Goal: Task Accomplishment & Management: Manage account settings

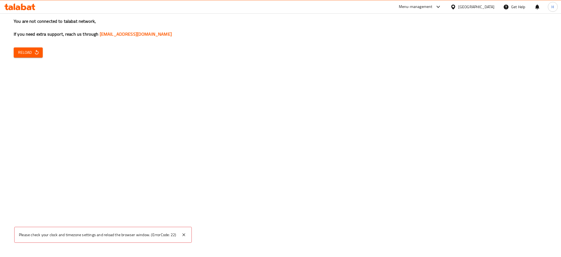
click at [39, 50] on icon "button" at bounding box center [36, 52] width 5 height 5
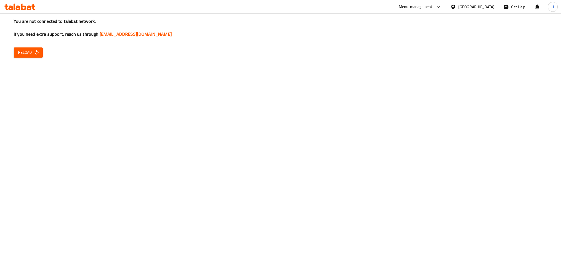
click at [28, 51] on span "Reload" at bounding box center [28, 52] width 20 height 7
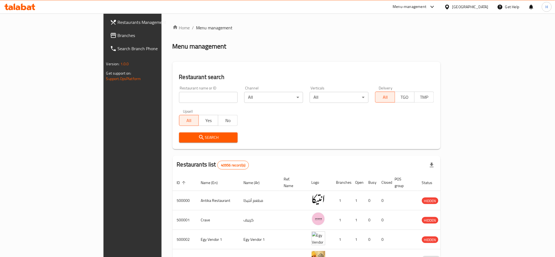
click at [118, 38] on span "Branches" at bounding box center [155, 35] width 74 height 7
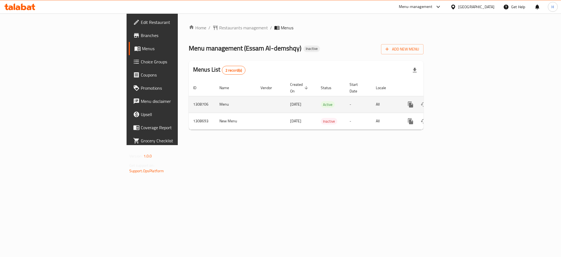
click at [453, 101] on icon "enhanced table" at bounding box center [450, 104] width 7 height 7
